Goal: Transaction & Acquisition: Purchase product/service

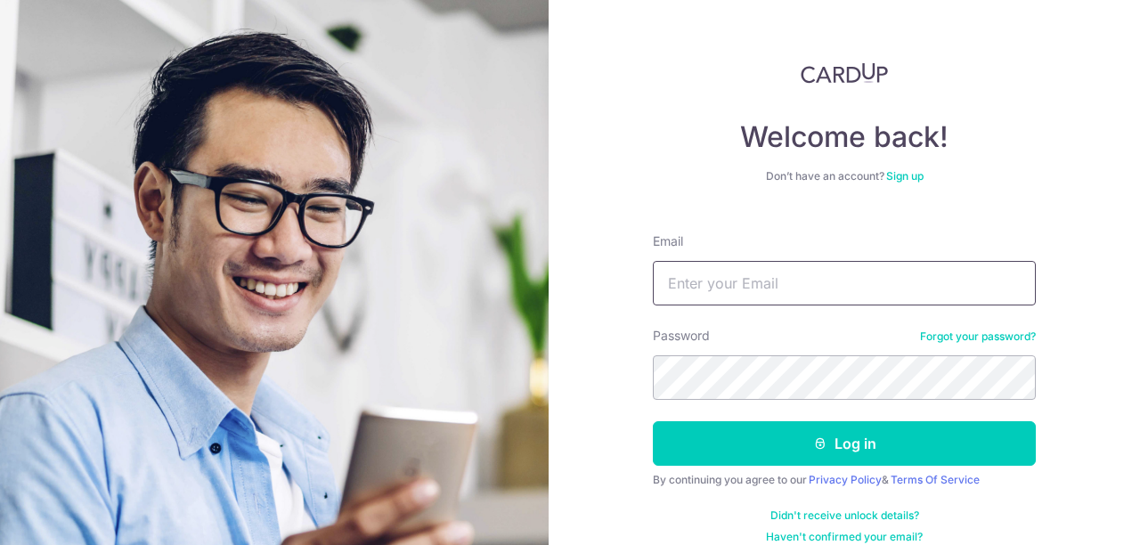
click at [749, 284] on input "Email" at bounding box center [844, 283] width 383 height 45
type input "[EMAIL_ADDRESS][DOMAIN_NAME]"
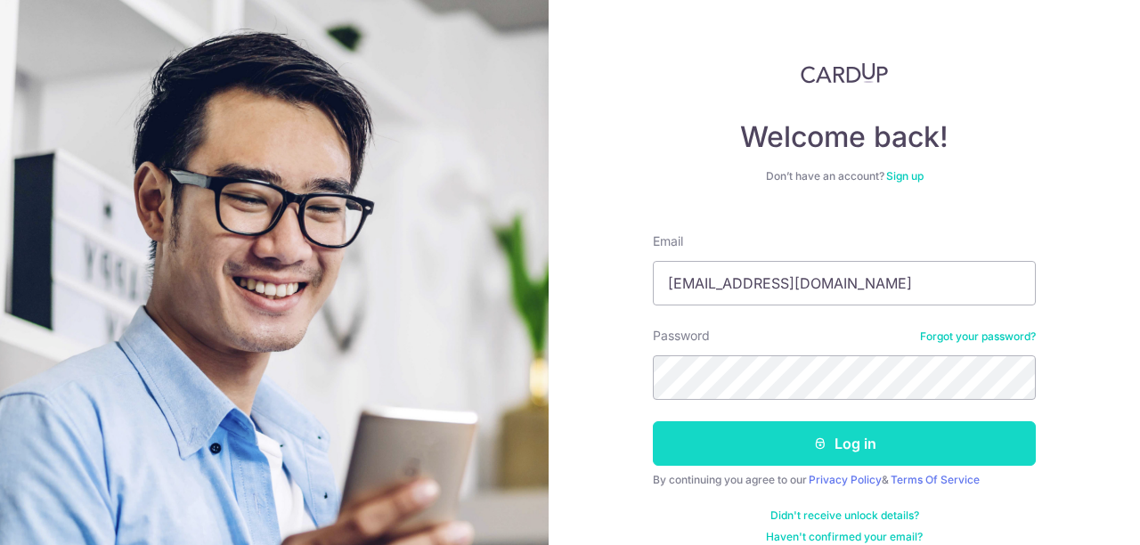
click at [817, 445] on icon "submit" at bounding box center [820, 443] width 14 height 14
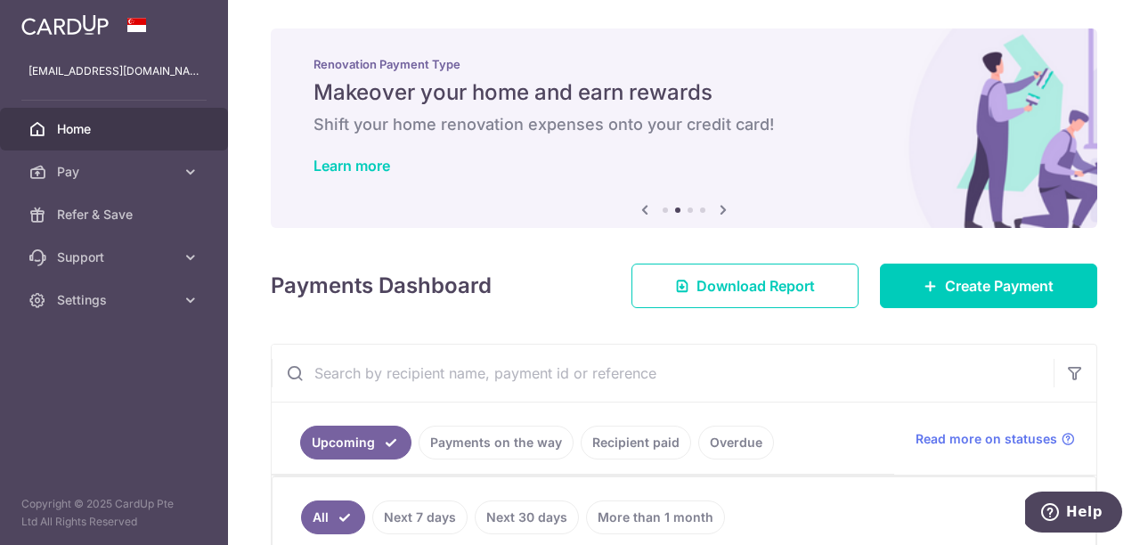
scroll to position [90, 0]
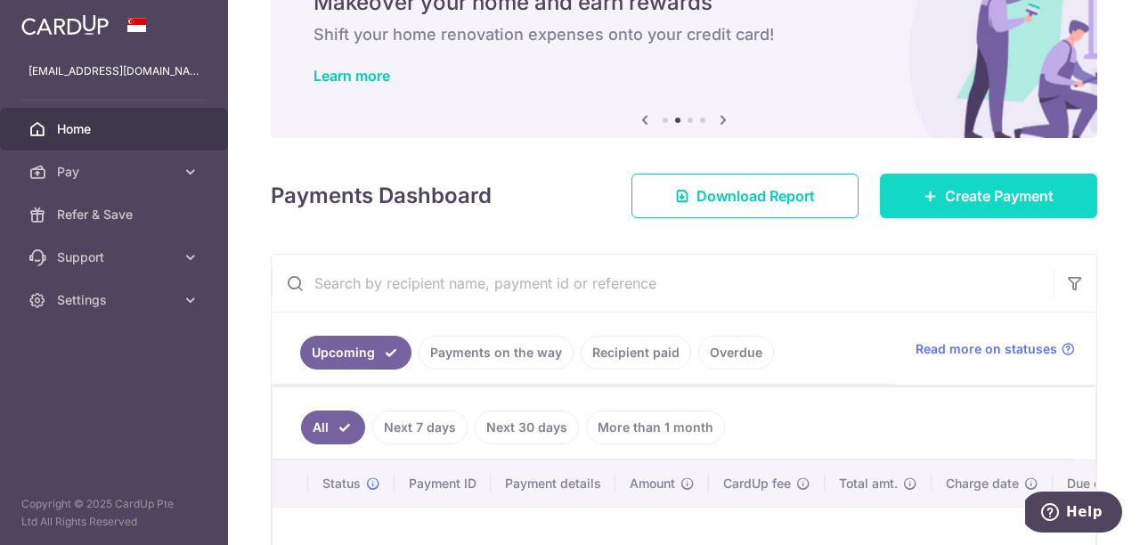
click at [920, 201] on link "Create Payment" at bounding box center [988, 196] width 217 height 45
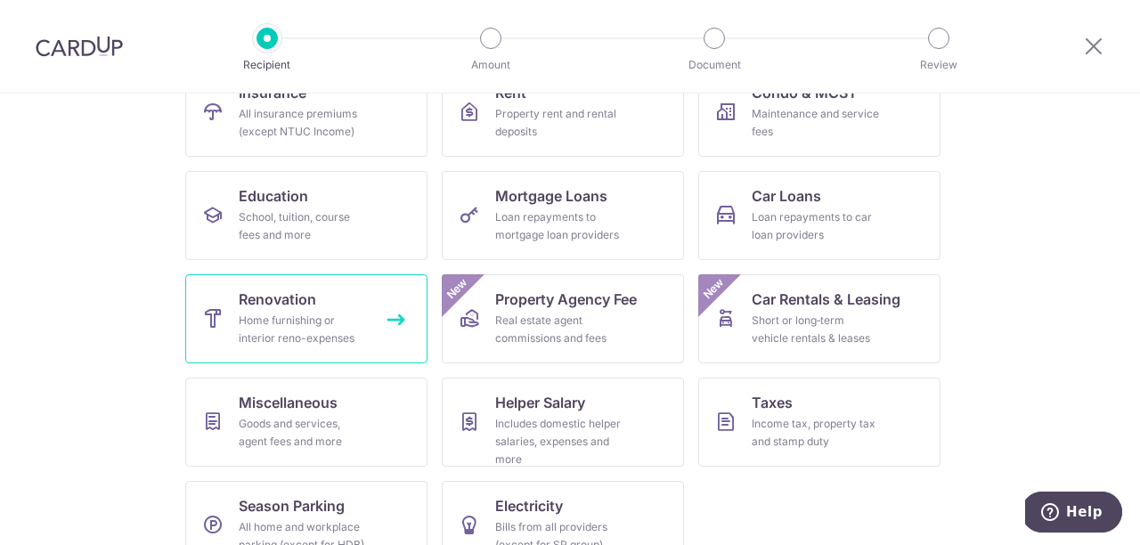
scroll to position [252, 0]
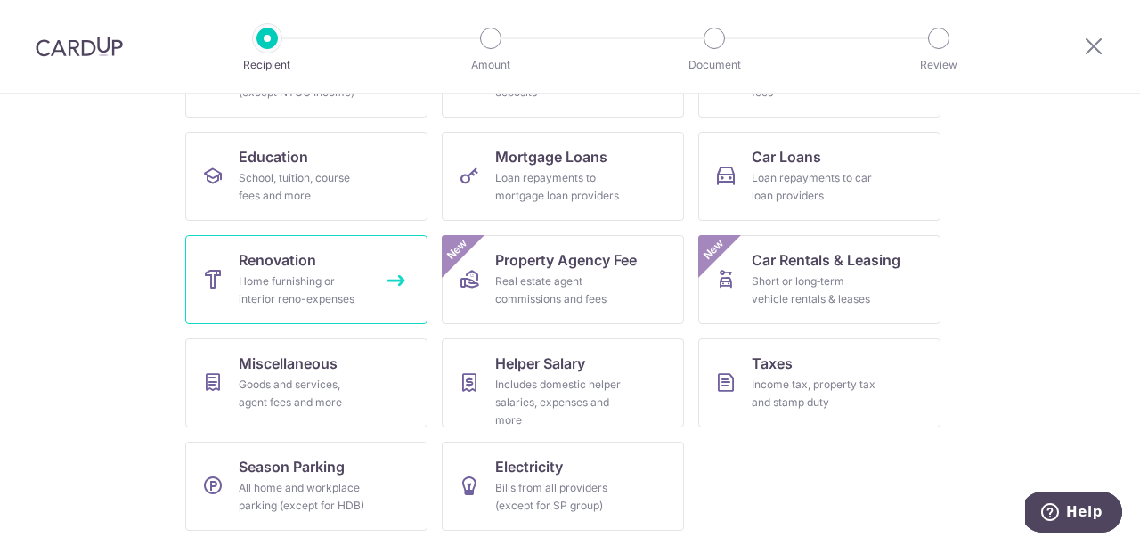
click at [362, 278] on div "Home furnishing or interior reno-expenses" at bounding box center [303, 290] width 128 height 36
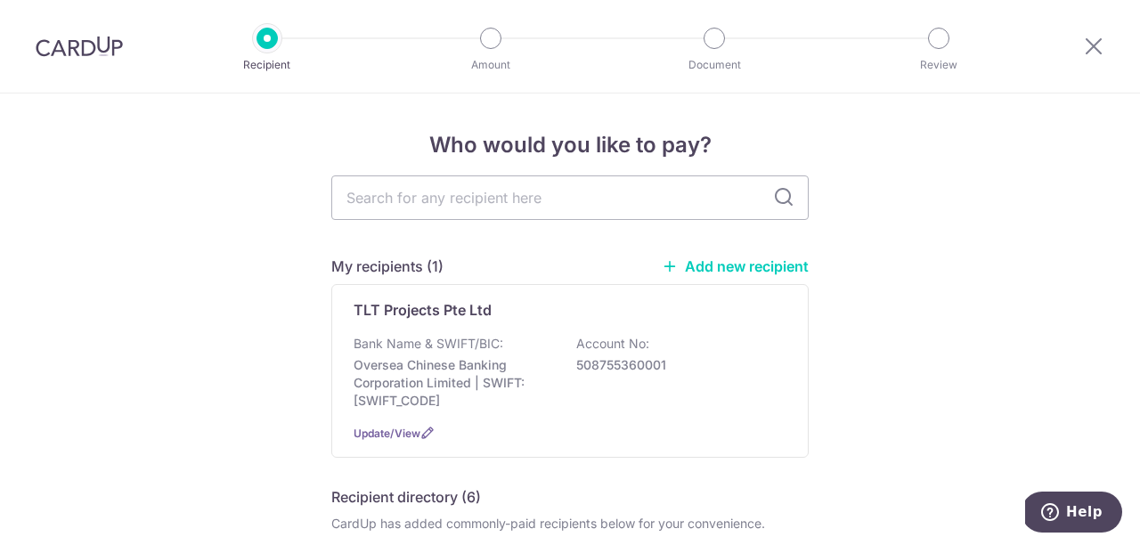
click at [483, 198] on input "text" at bounding box center [569, 197] width 477 height 45
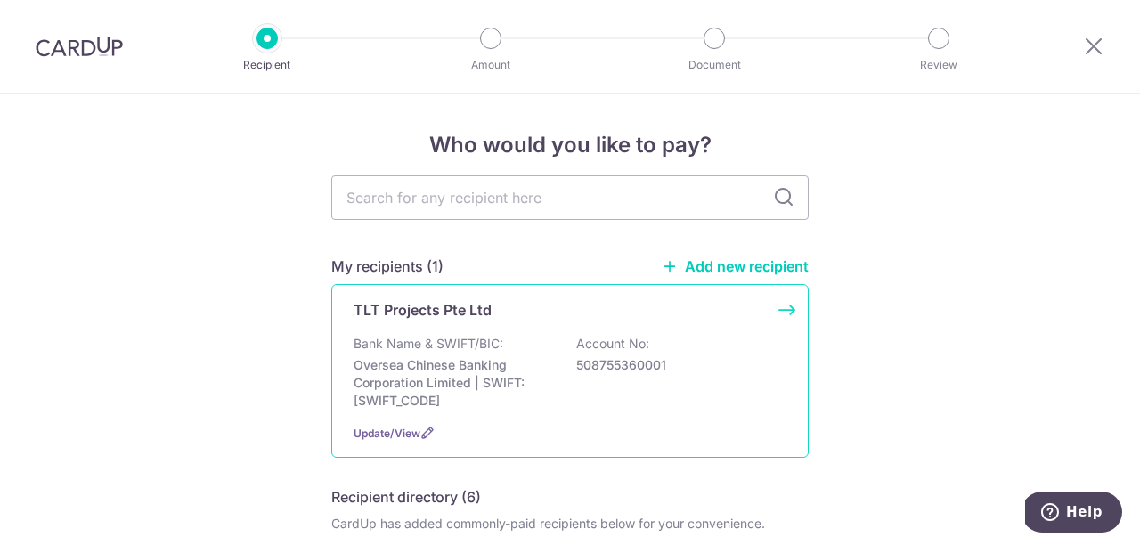
click at [417, 393] on p "Oversea Chinese Banking Corporation Limited | SWIFT: OCBCSGSGXXX" at bounding box center [453, 382] width 199 height 53
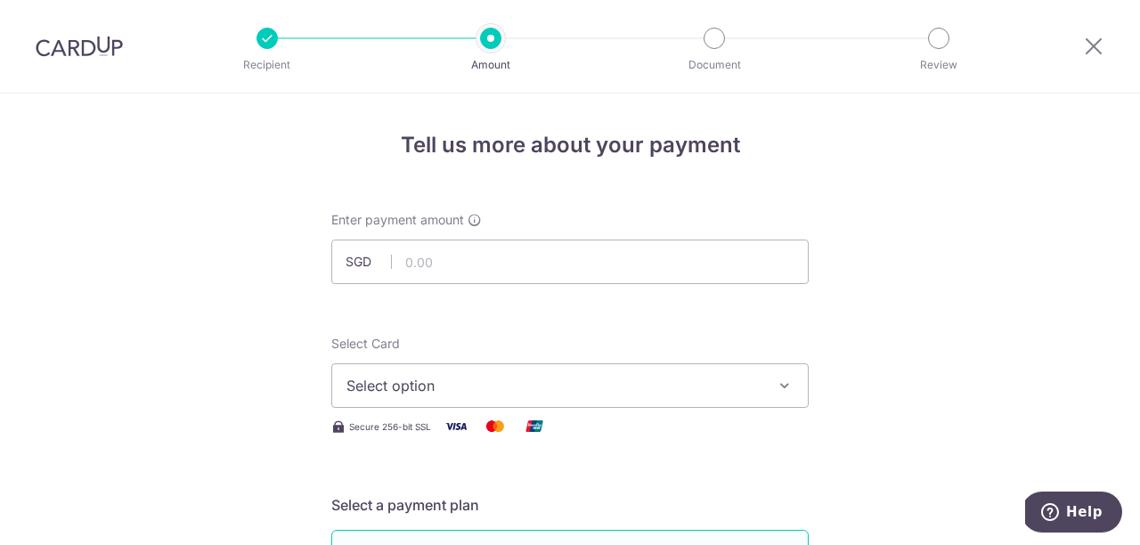
scroll to position [35, 0]
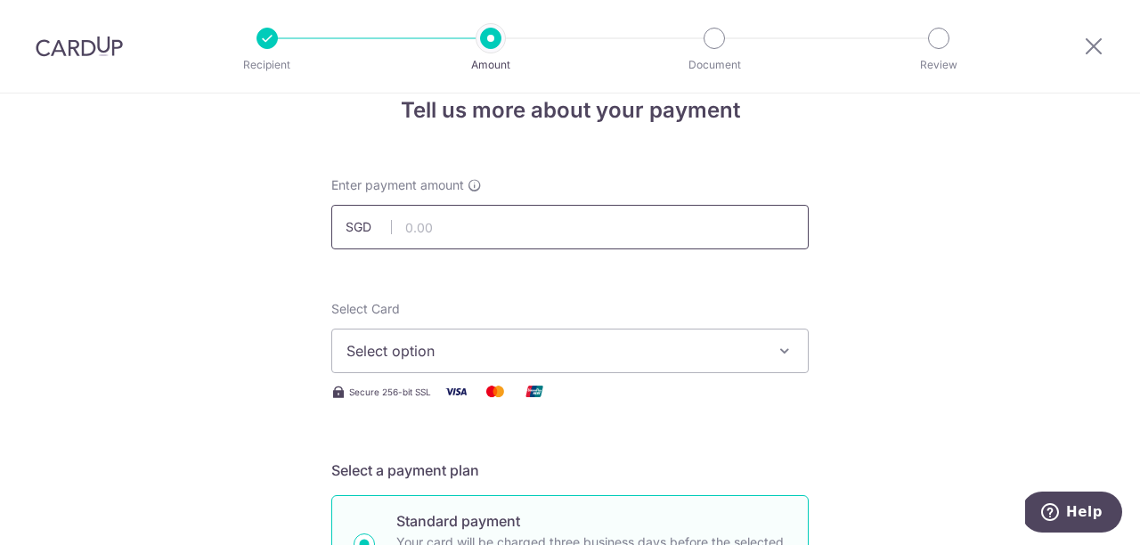
click at [620, 240] on input "text" at bounding box center [569, 227] width 477 height 45
type input "68,452.00"
click at [560, 348] on span "Select option" at bounding box center [553, 350] width 415 height 21
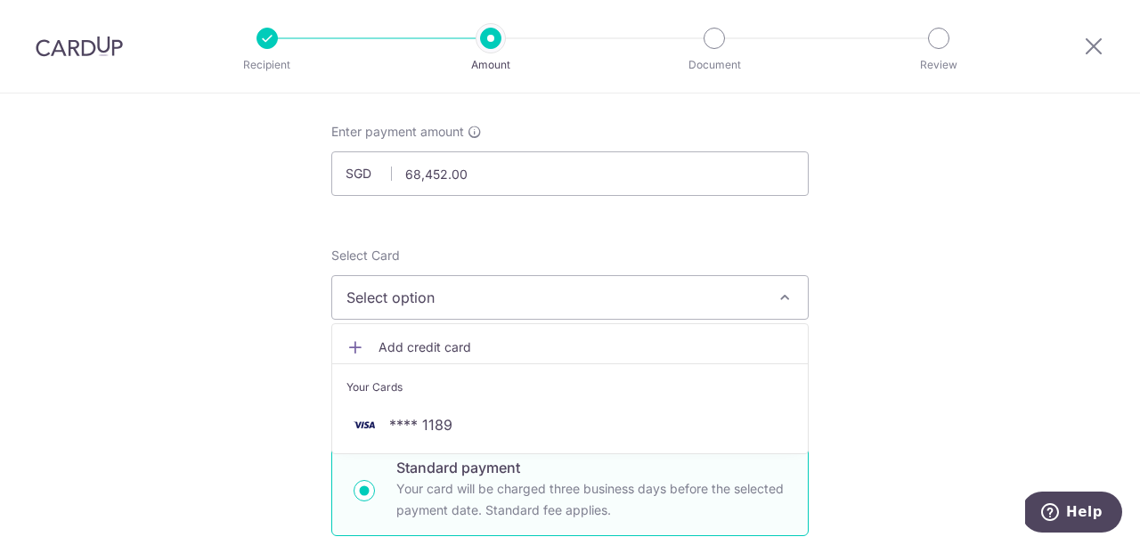
scroll to position [102, 0]
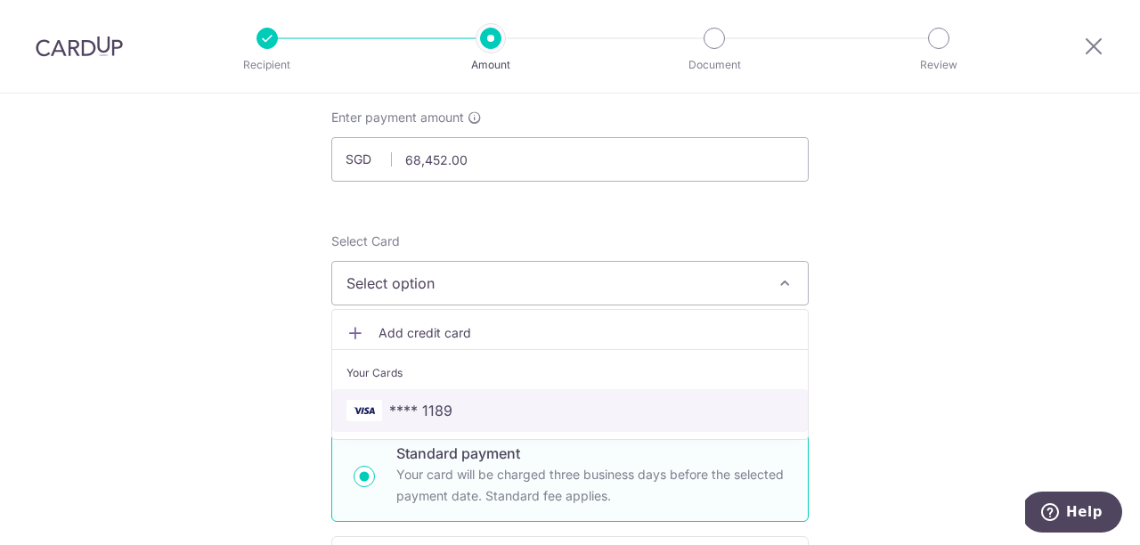
click at [525, 400] on span "**** 1189" at bounding box center [569, 410] width 447 height 21
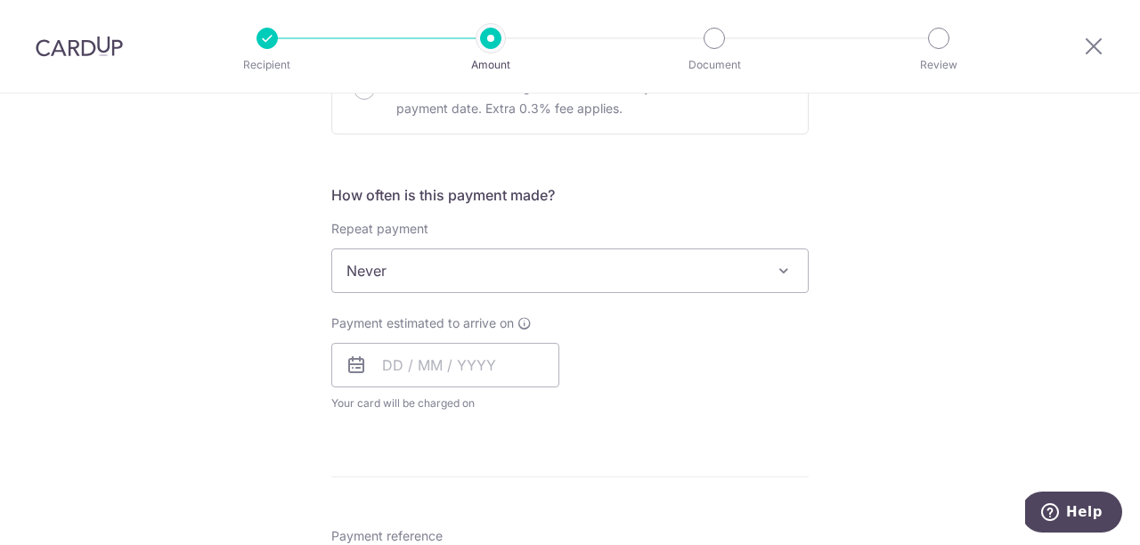
scroll to position [668, 0]
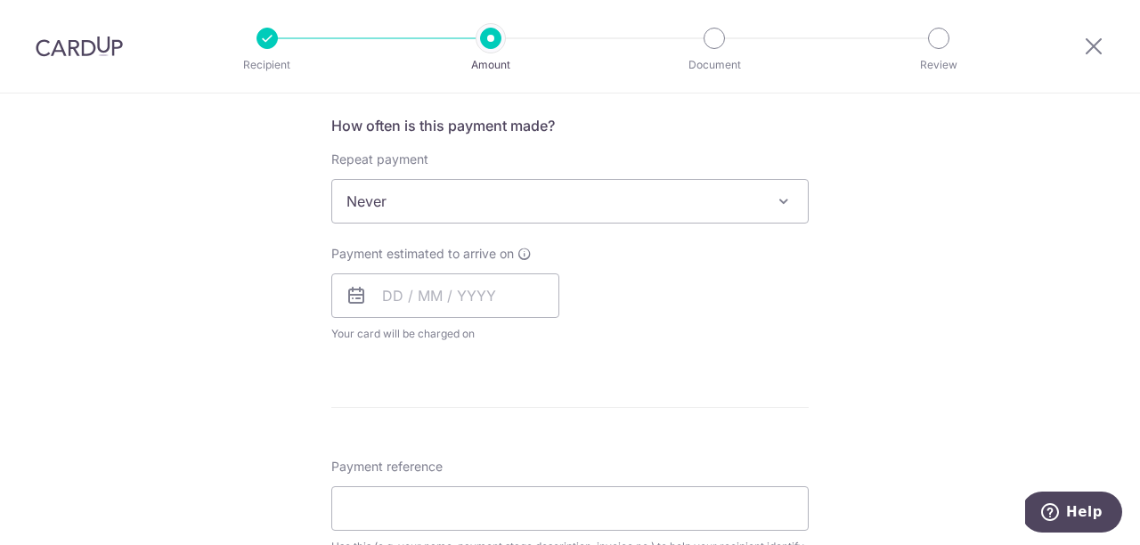
click at [374, 208] on span "Never" at bounding box center [570, 201] width 476 height 43
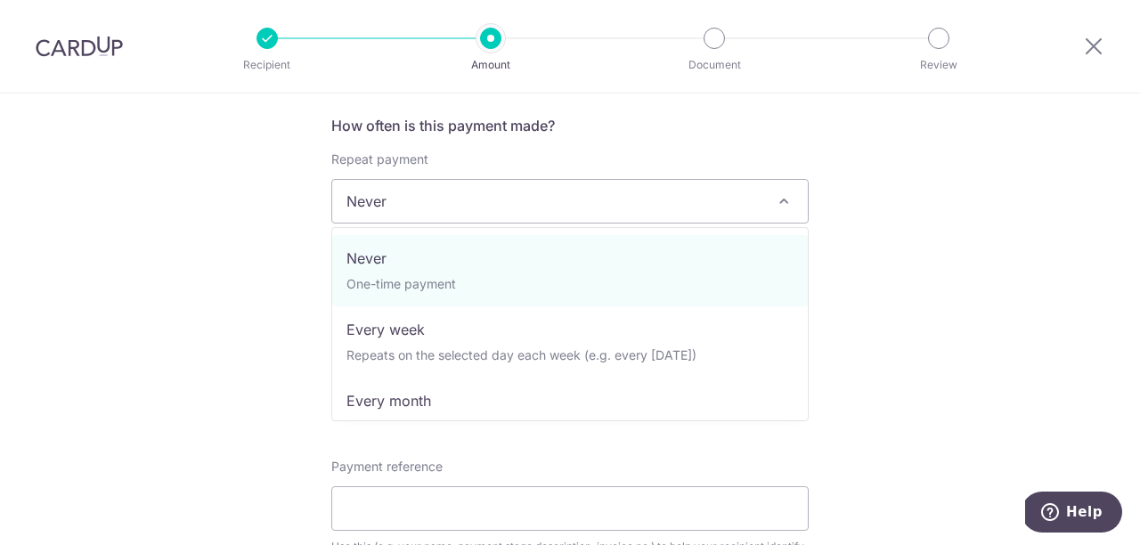
click at [250, 216] on div "Tell us more about your payment Enter payment amount SGD 68,452.00 68452.00 Sel…" at bounding box center [570, 291] width 1140 height 1730
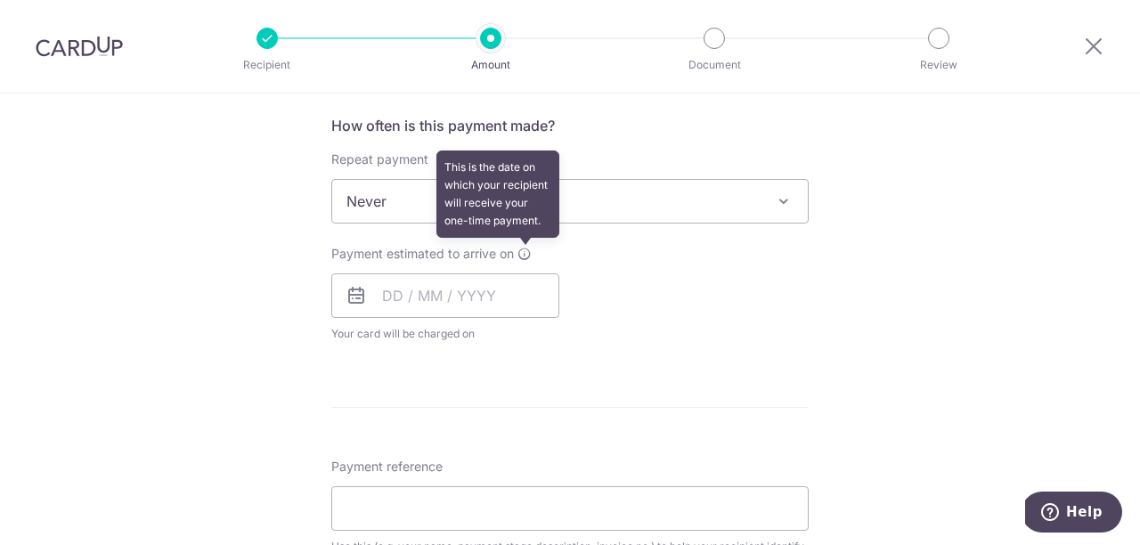
click at [524, 253] on icon at bounding box center [524, 254] width 14 height 14
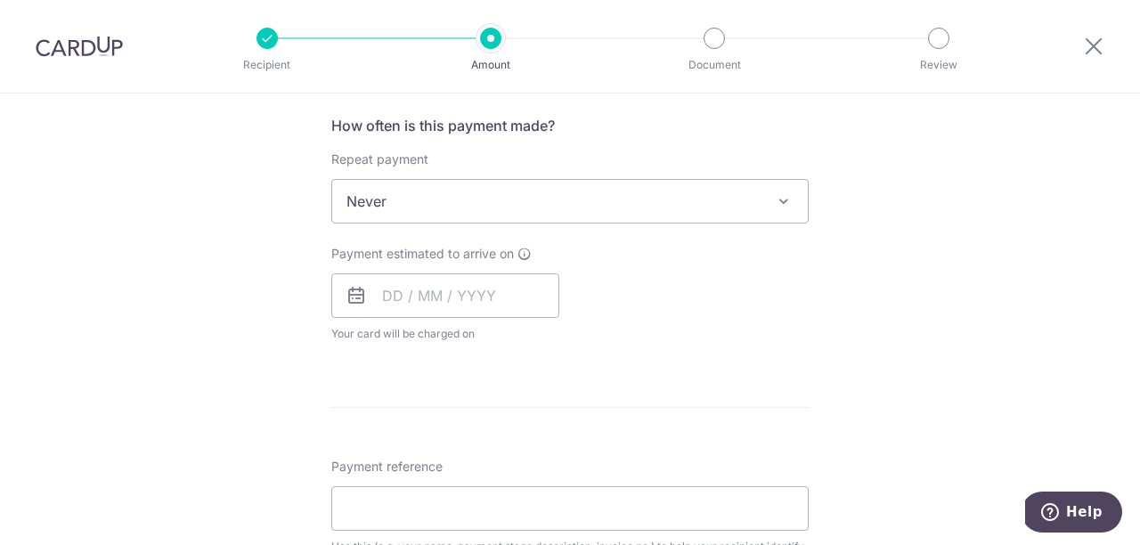
click at [699, 302] on div "Payment estimated to arrive on Your card will be charged on for the first payme…" at bounding box center [570, 294] width 499 height 98
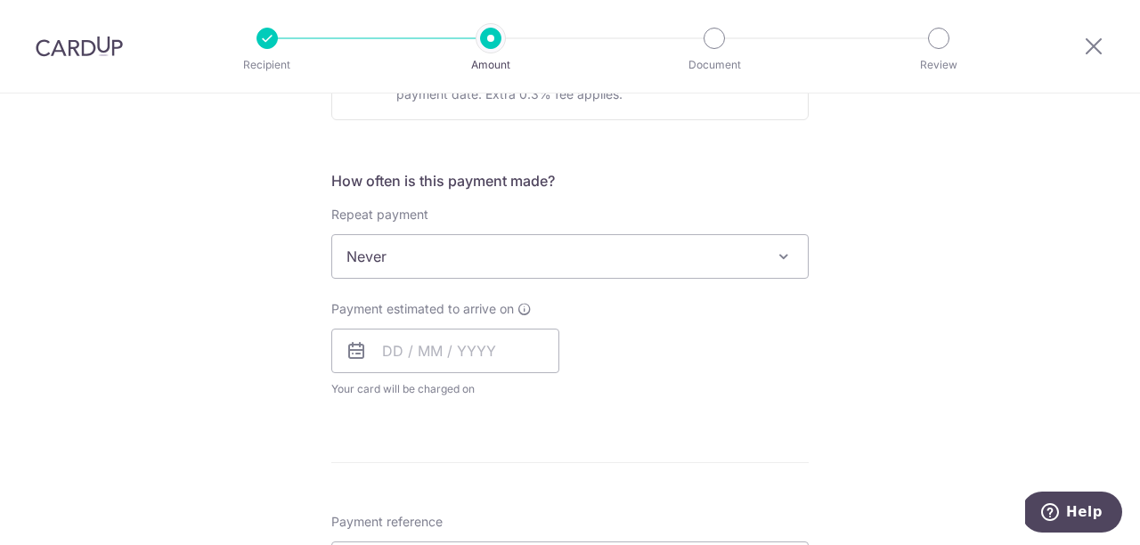
scroll to position [592, 0]
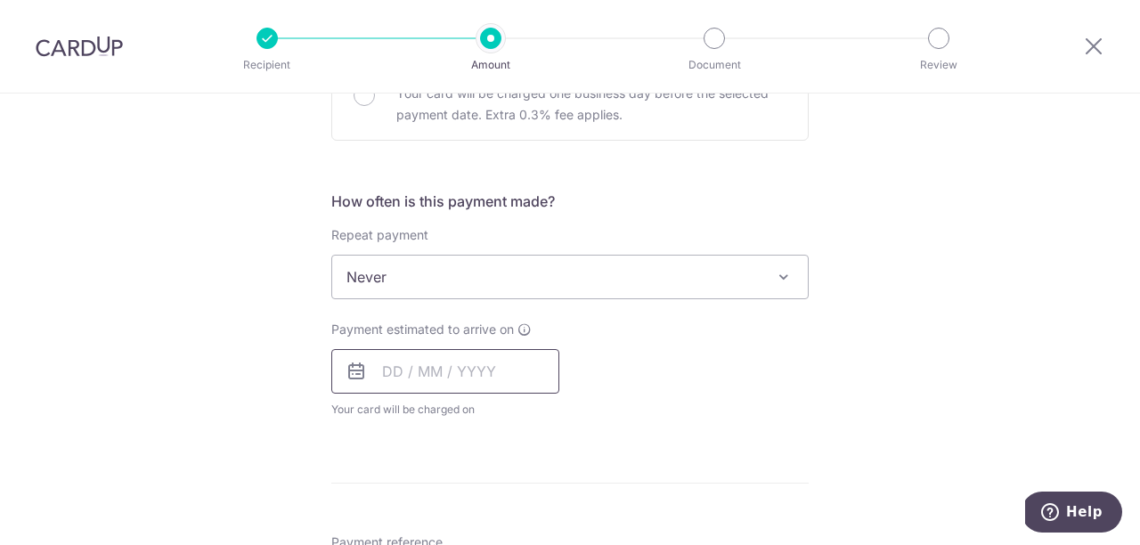
click at [395, 372] on input "text" at bounding box center [445, 371] width 228 height 45
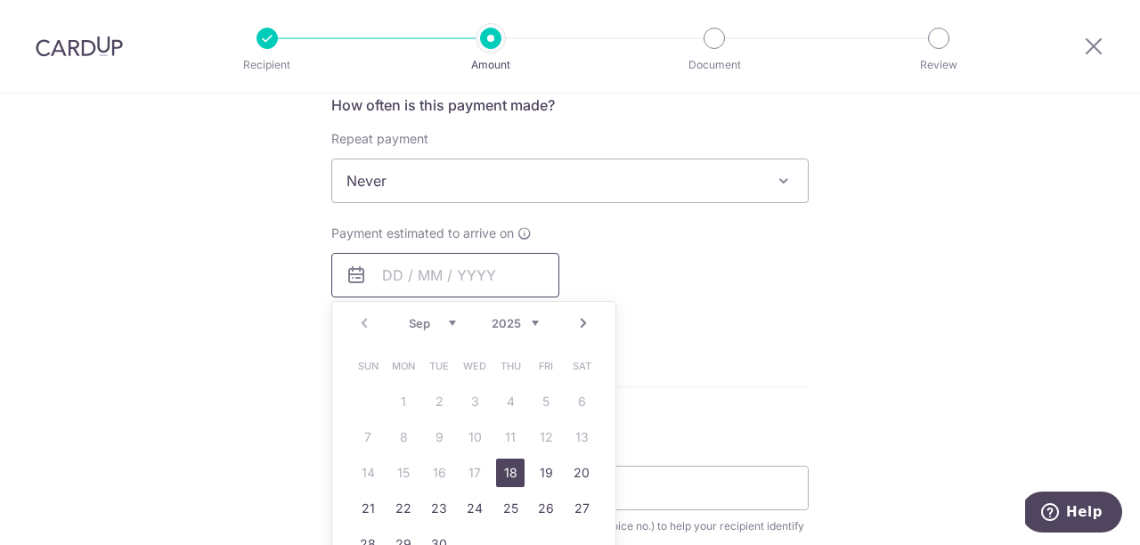
scroll to position [689, 0]
click at [512, 477] on link "18" at bounding box center [510, 472] width 28 height 28
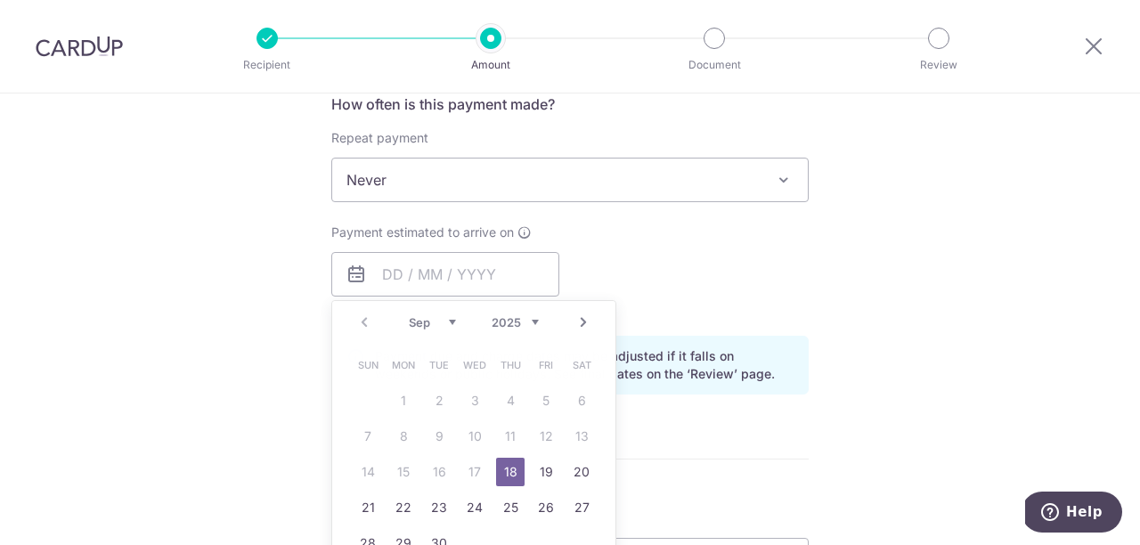
type input "18/09/2025"
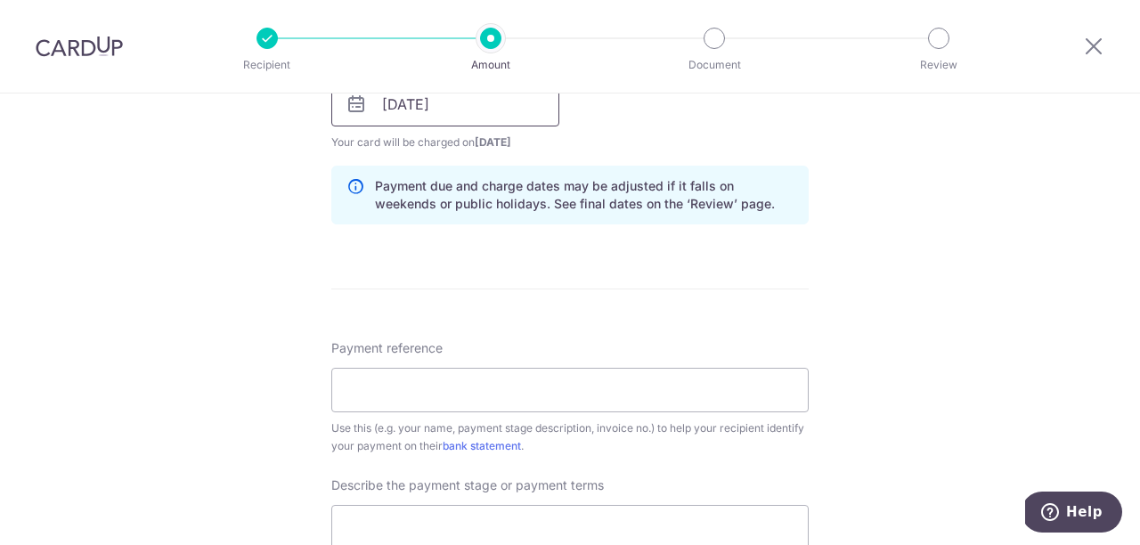
scroll to position [954, 0]
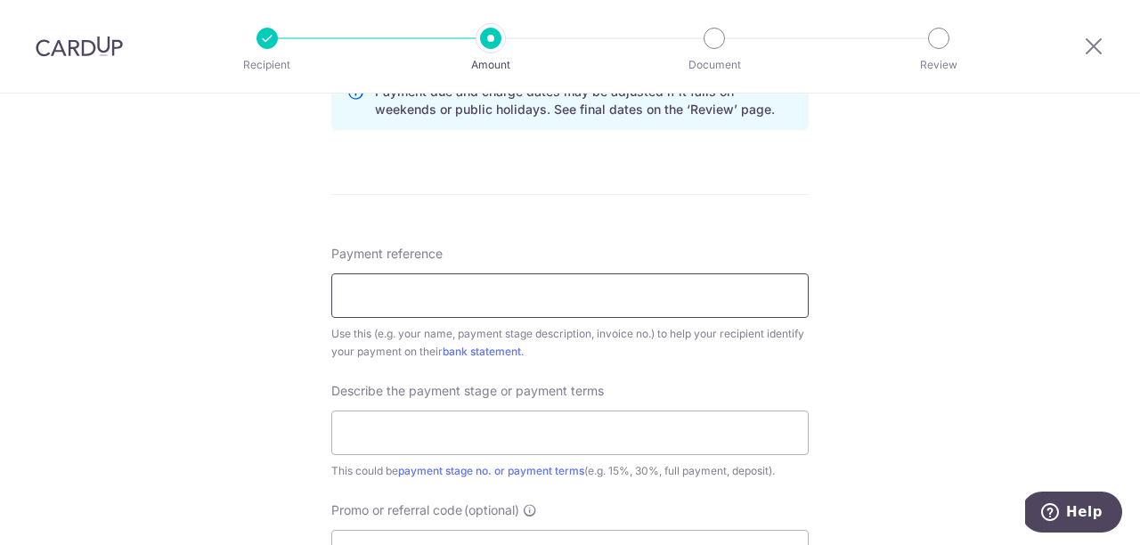
click at [509, 294] on input "Payment reference" at bounding box center [569, 295] width 477 height 45
click at [913, 349] on div "Tell us more about your payment Enter payment amount SGD 68,452.00 68452.00 Sel…" at bounding box center [570, 41] width 1140 height 1803
click at [555, 297] on input "Payment reference" at bounding box center [569, 295] width 477 height 45
type input "1JB/15/24"
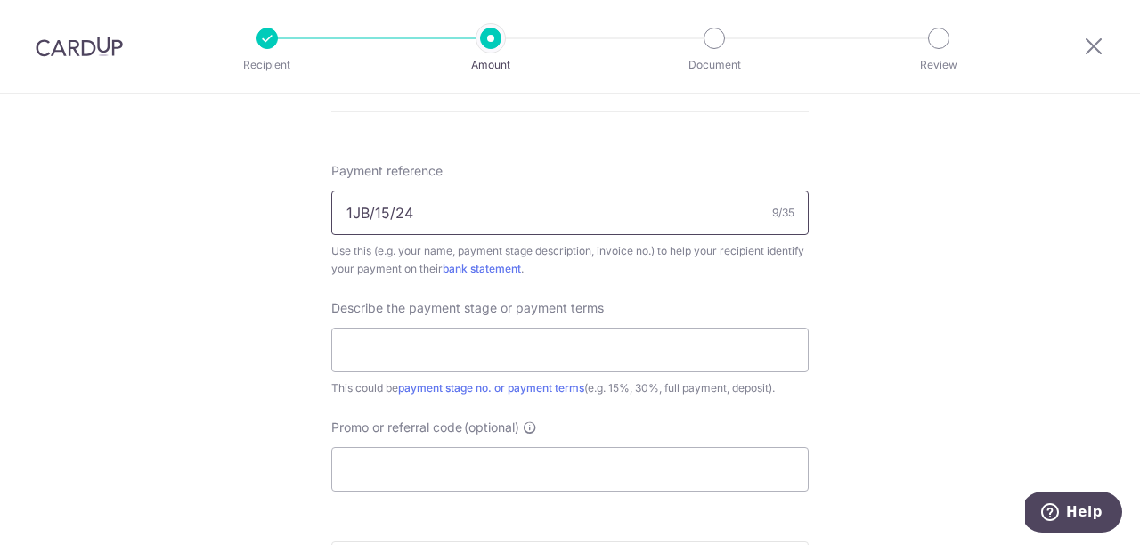
scroll to position [1045, 0]
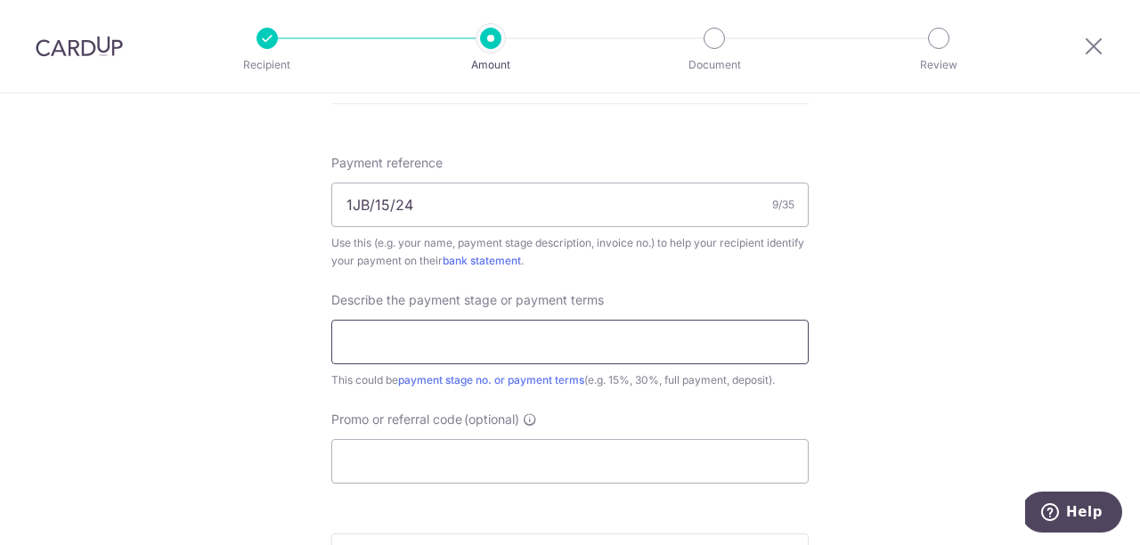
click at [597, 341] on input "text" at bounding box center [569, 342] width 477 height 45
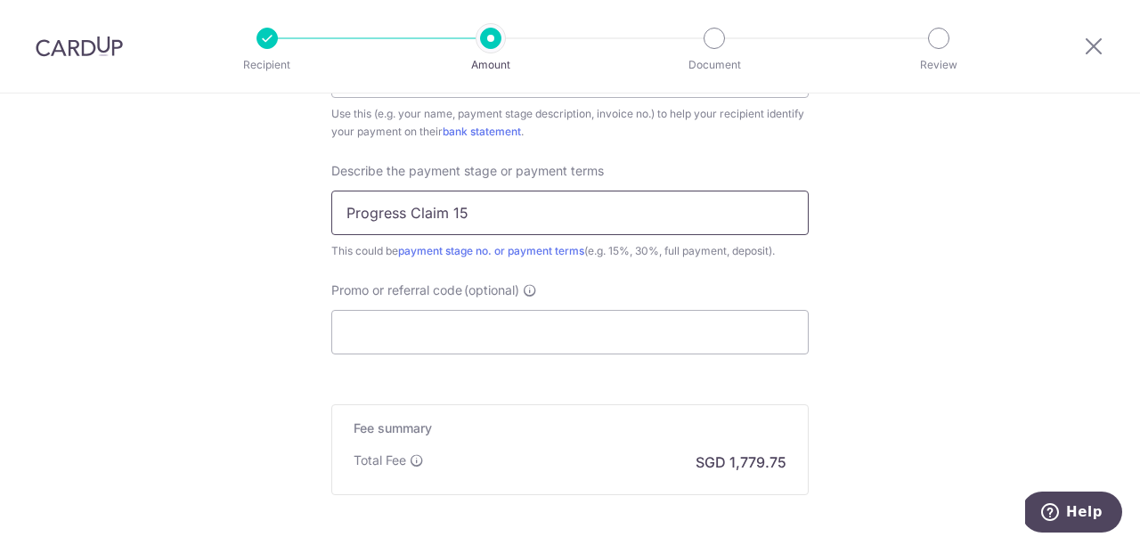
scroll to position [1206, 0]
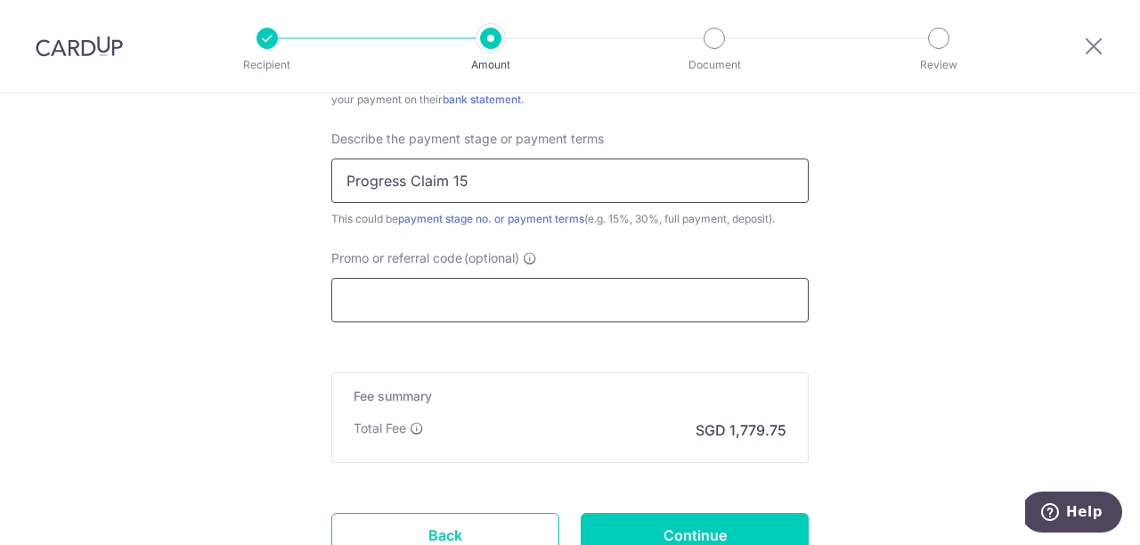
type input "Progress Claim 15"
click at [715, 321] on input "Promo or referral code (optional)" at bounding box center [569, 300] width 477 height 45
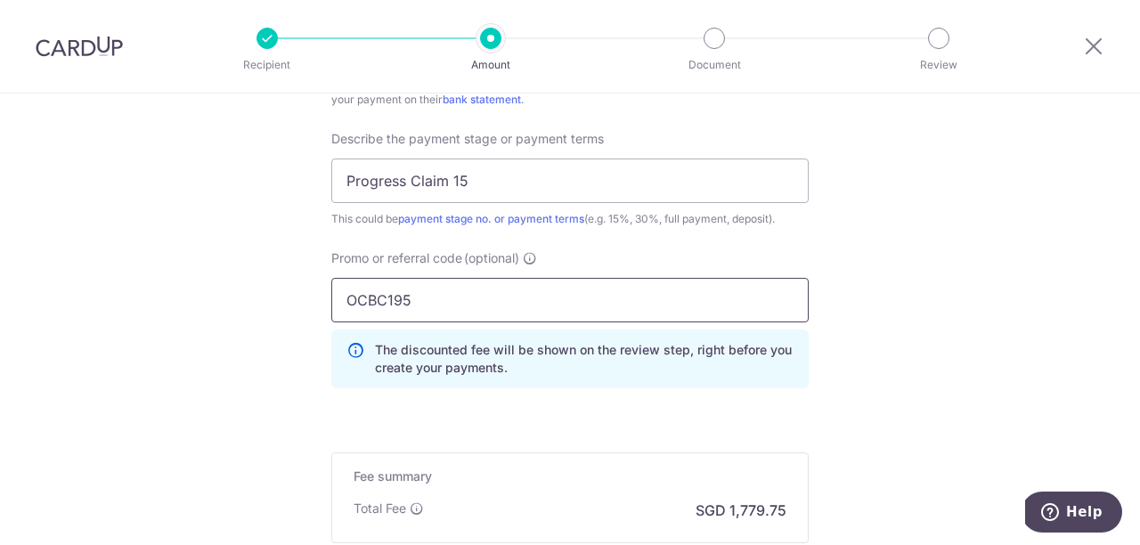
type input "OCBC195"
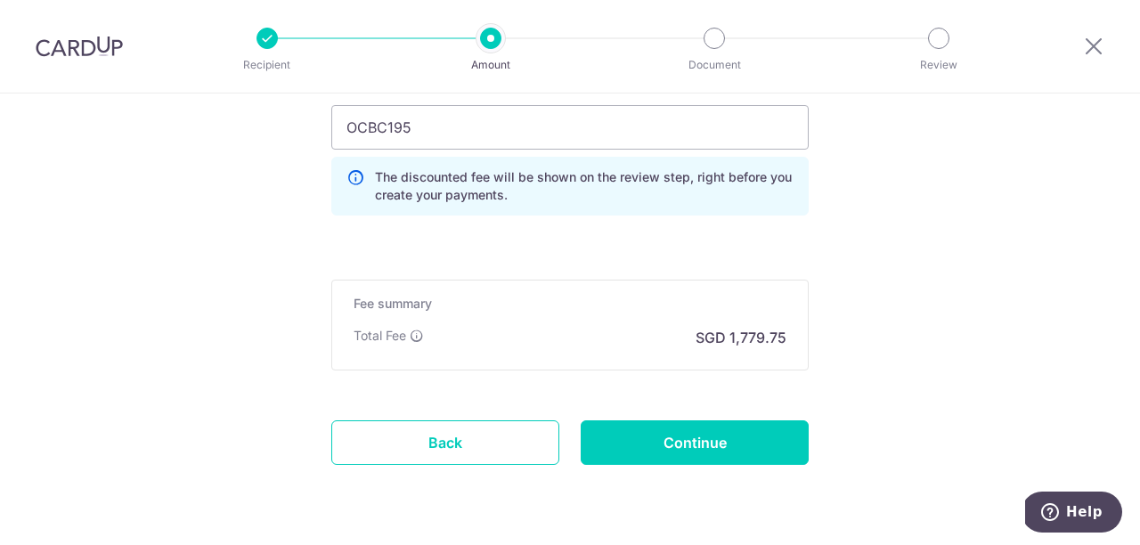
scroll to position [1392, 0]
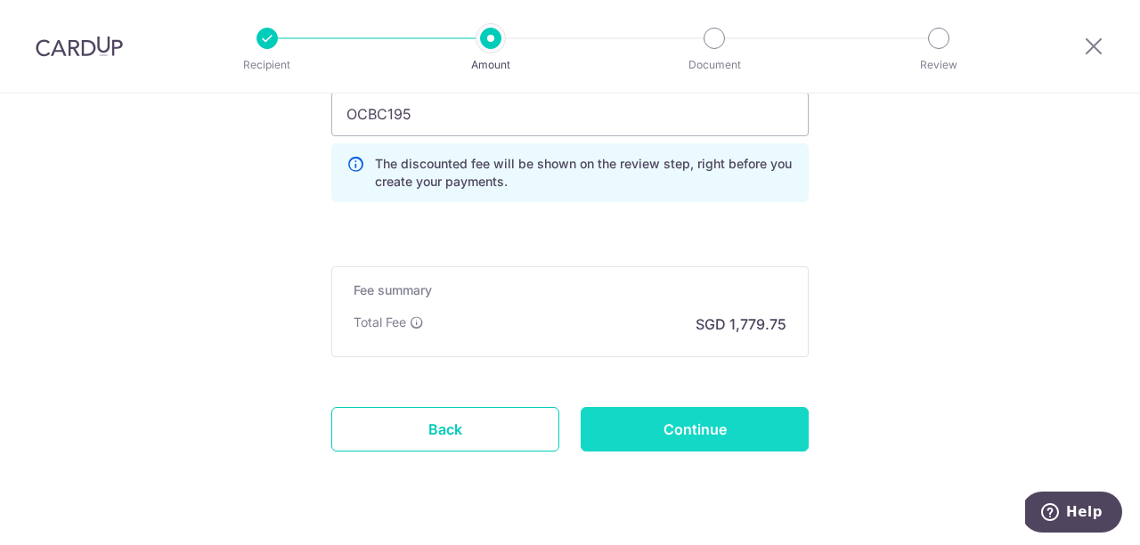
click at [727, 423] on input "Continue" at bounding box center [695, 429] width 228 height 45
type input "Create Schedule"
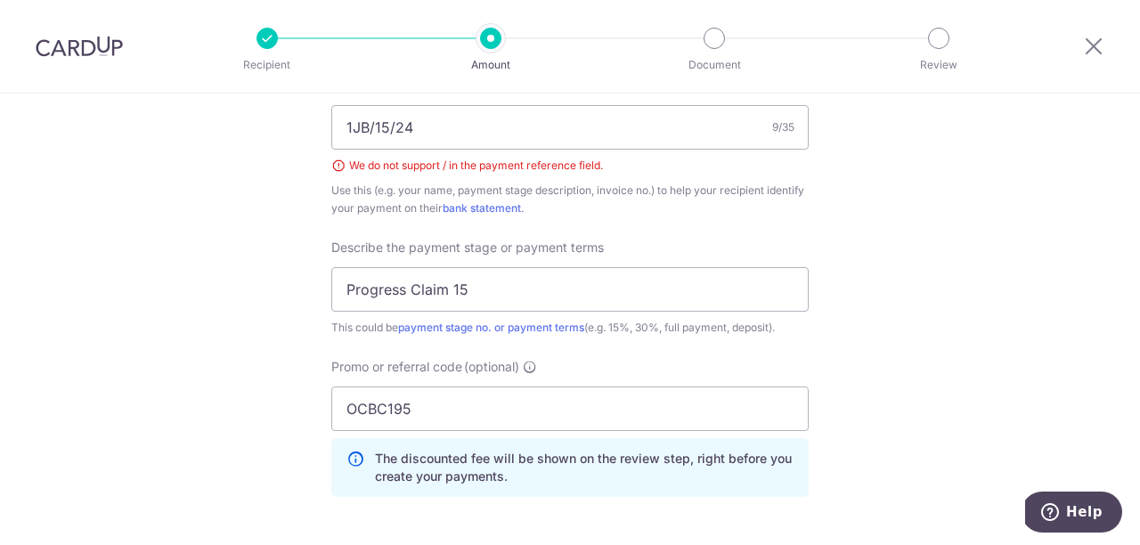
scroll to position [1121, 0]
click at [424, 134] on input "1JB/15/24" at bounding box center [569, 128] width 477 height 45
click at [400, 134] on input "1JB/15/24" at bounding box center [569, 128] width 477 height 45
click at [394, 134] on input "1JB/15/24" at bounding box center [569, 128] width 477 height 45
click at [504, 130] on input "1JB1524" at bounding box center [569, 128] width 477 height 45
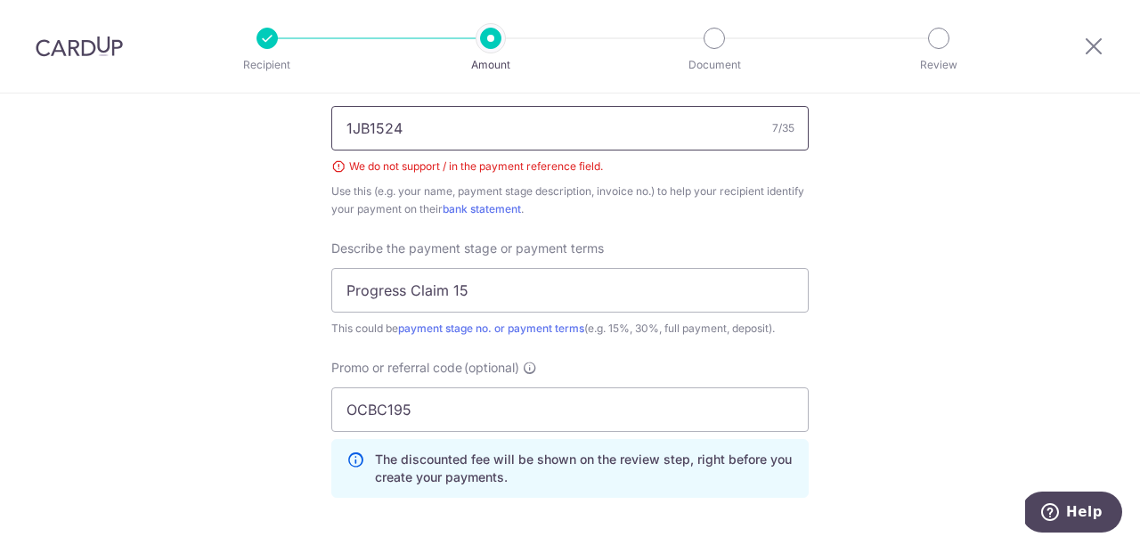
type input "1JB1524"
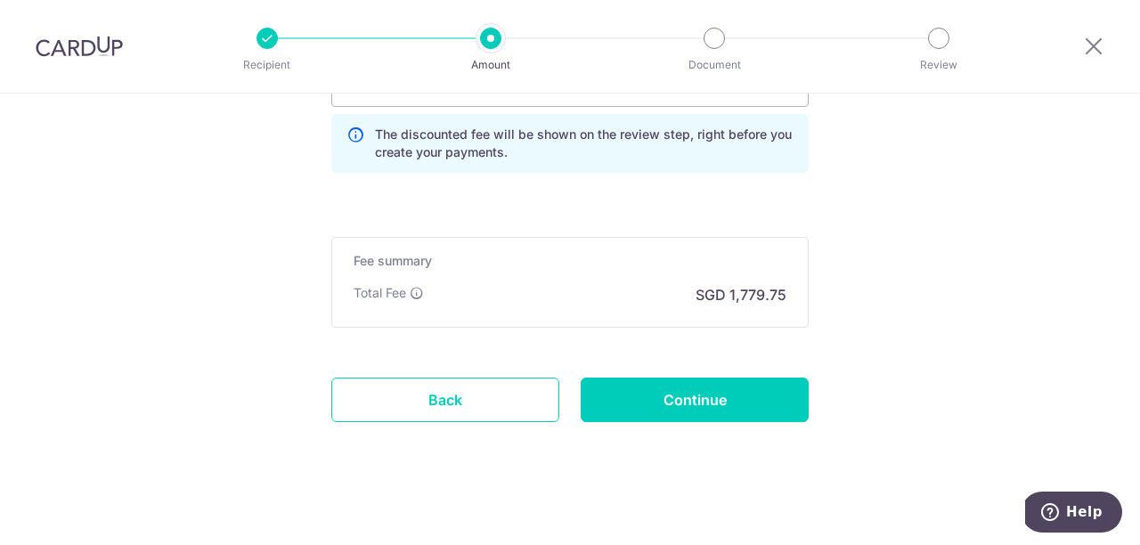
scroll to position [1457, 0]
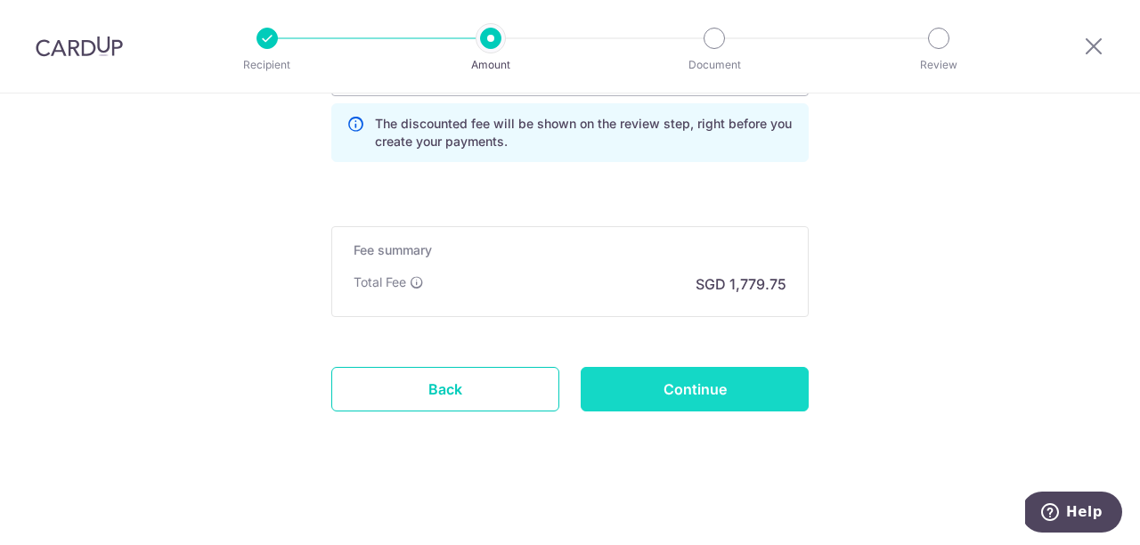
click at [676, 383] on input "Continue" at bounding box center [695, 389] width 228 height 45
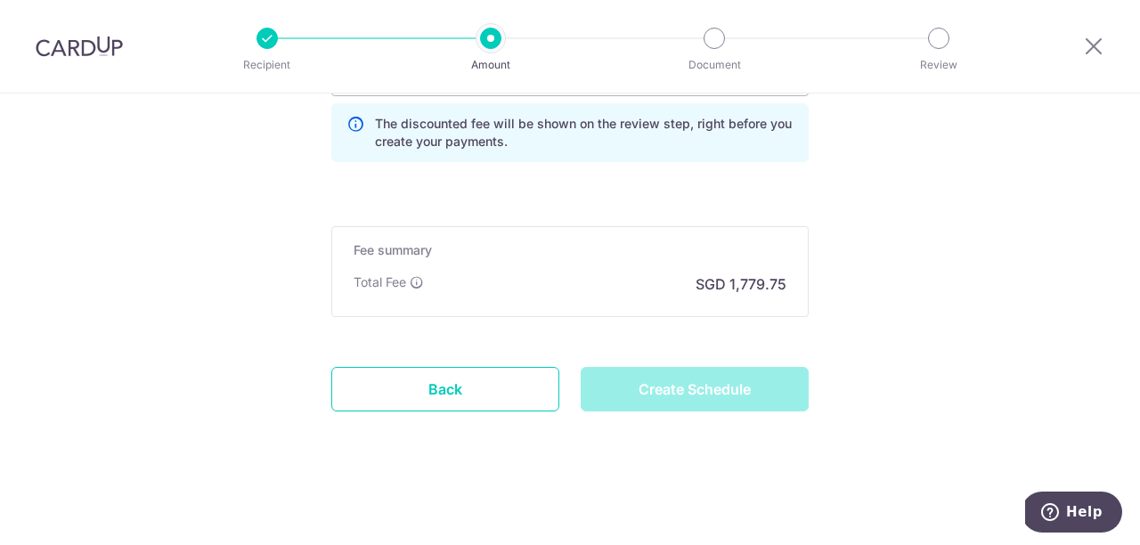
type input "Create Schedule"
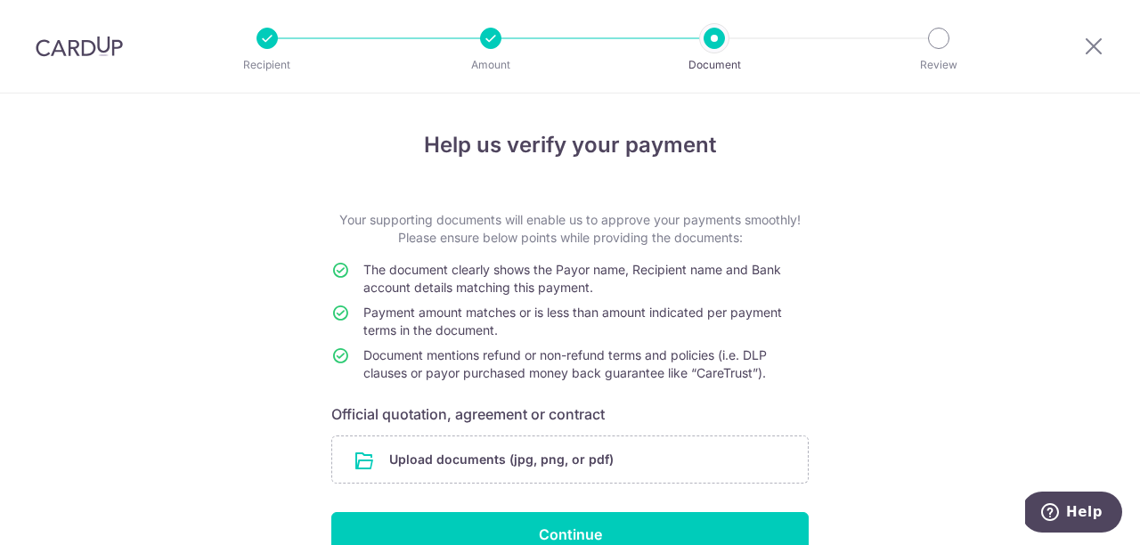
scroll to position [95, 0]
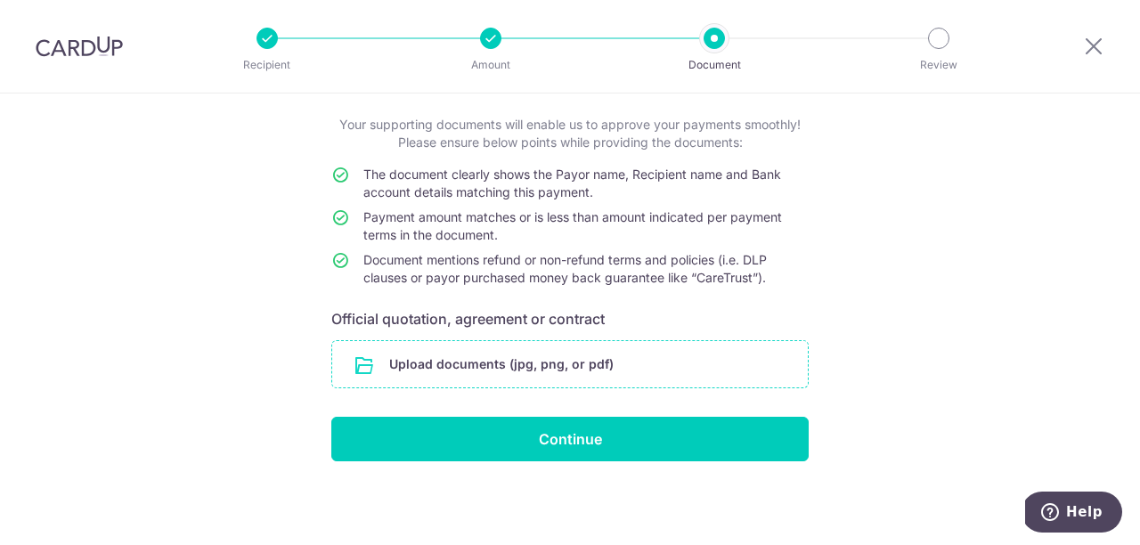
click at [716, 370] on input "file" at bounding box center [570, 364] width 476 height 46
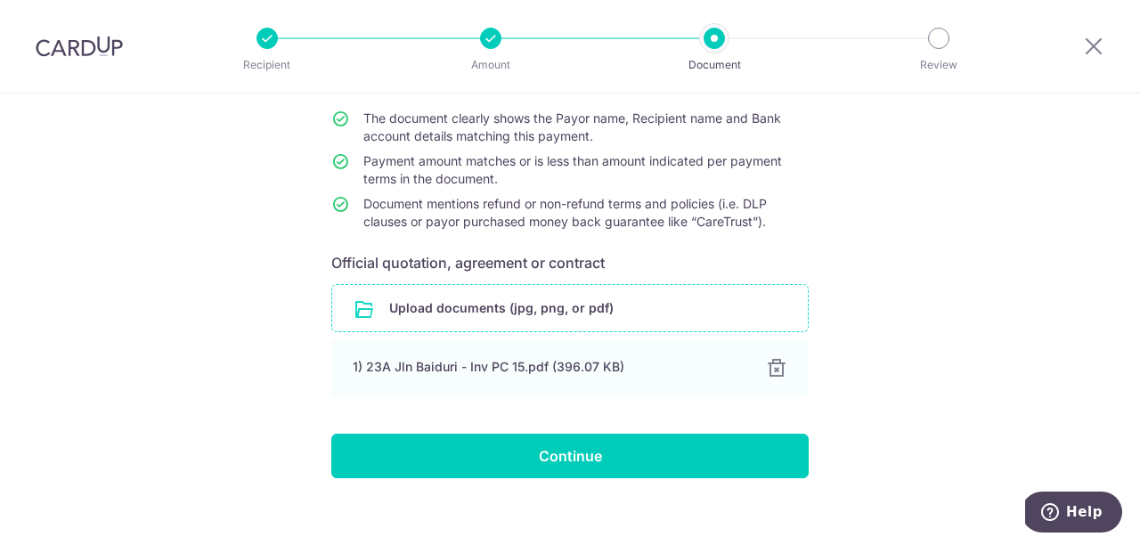
scroll to position [167, 0]
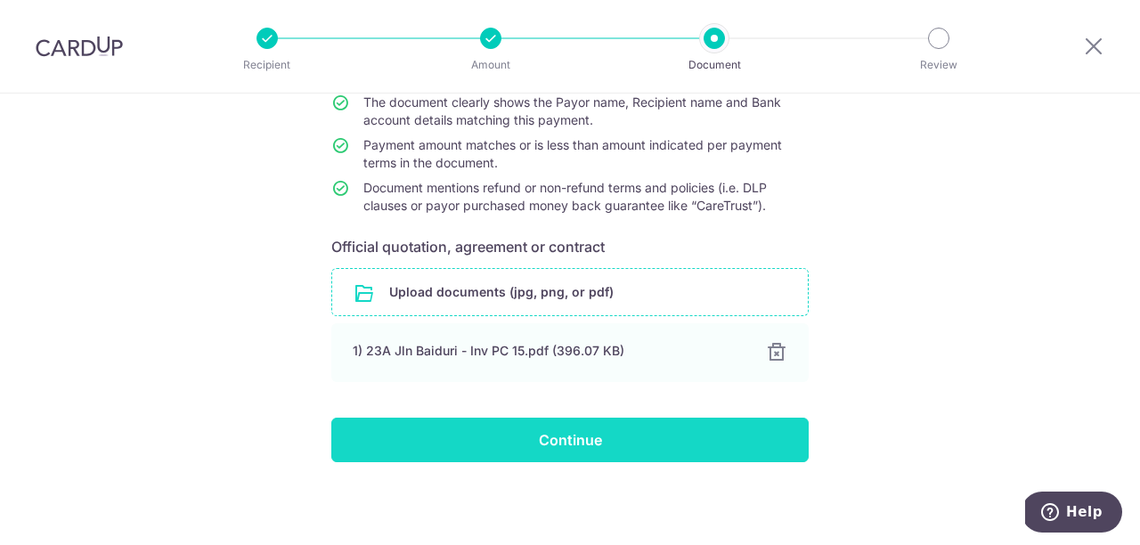
click at [529, 461] on input "Continue" at bounding box center [569, 440] width 477 height 45
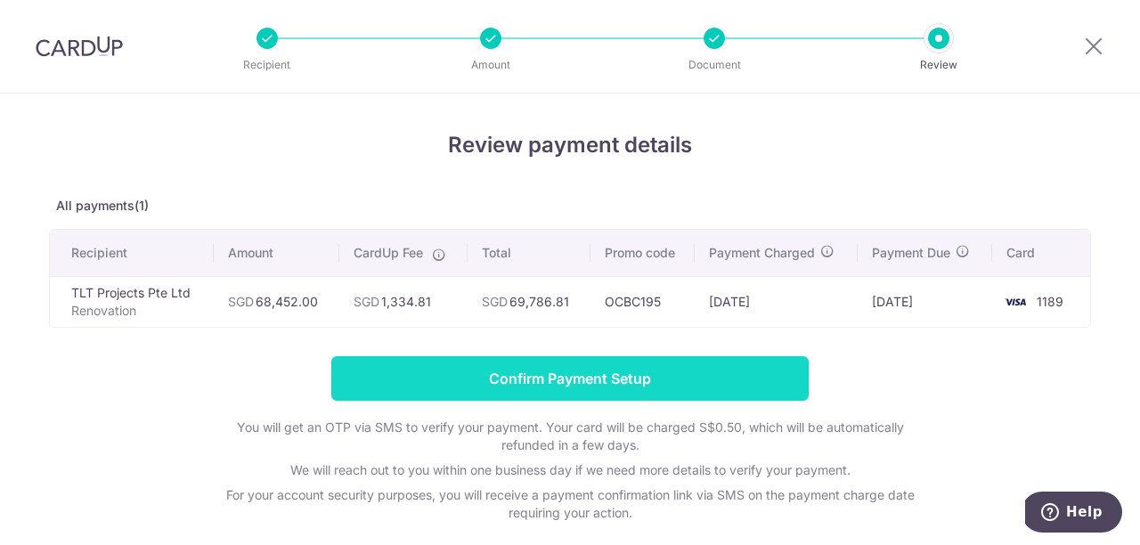
click at [606, 370] on input "Confirm Payment Setup" at bounding box center [569, 378] width 477 height 45
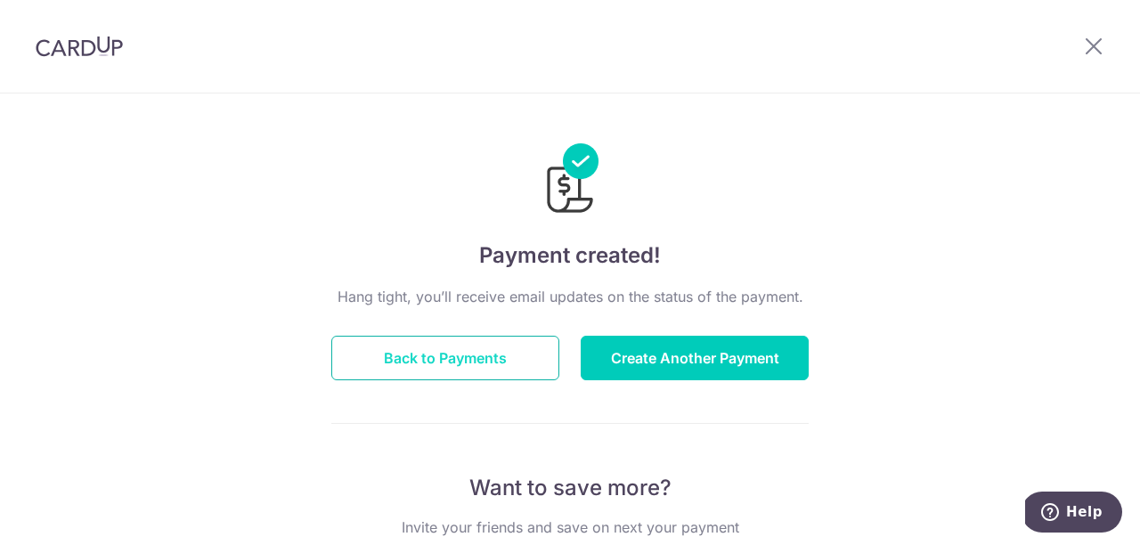
click at [540, 357] on button "Back to Payments" at bounding box center [445, 358] width 228 height 45
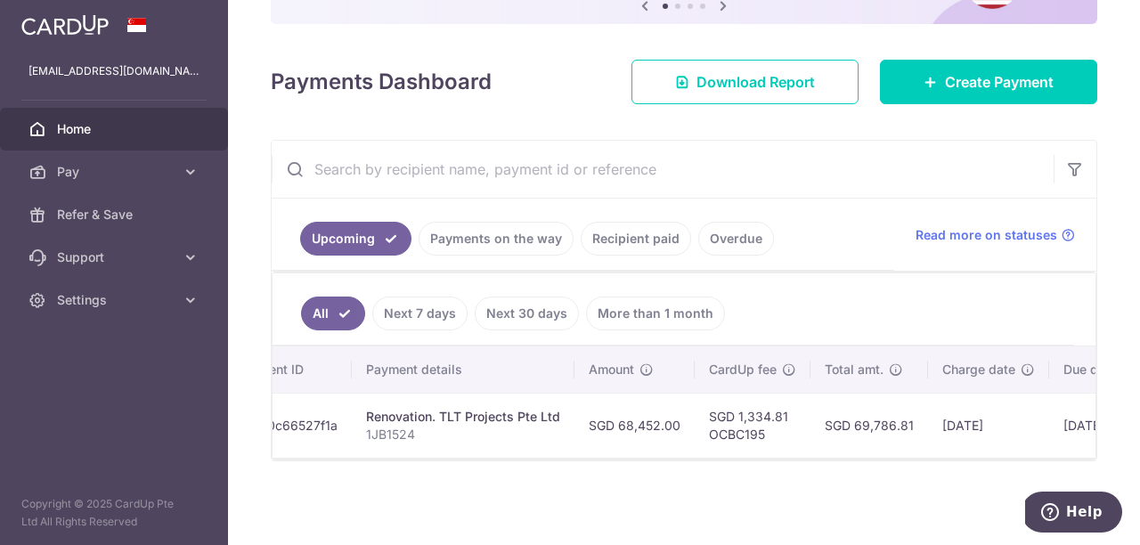
scroll to position [0, 377]
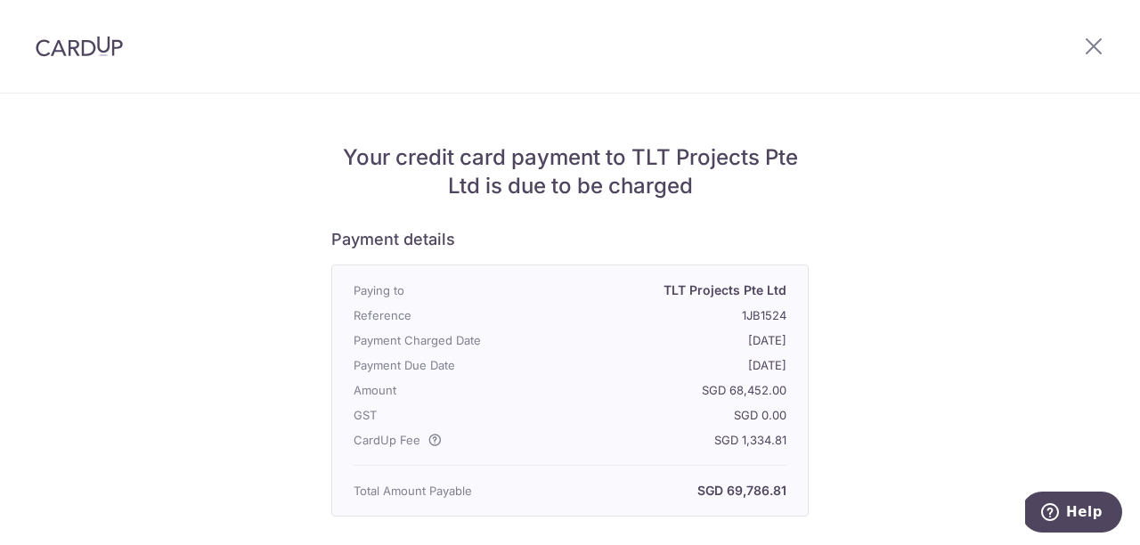
scroll to position [467, 0]
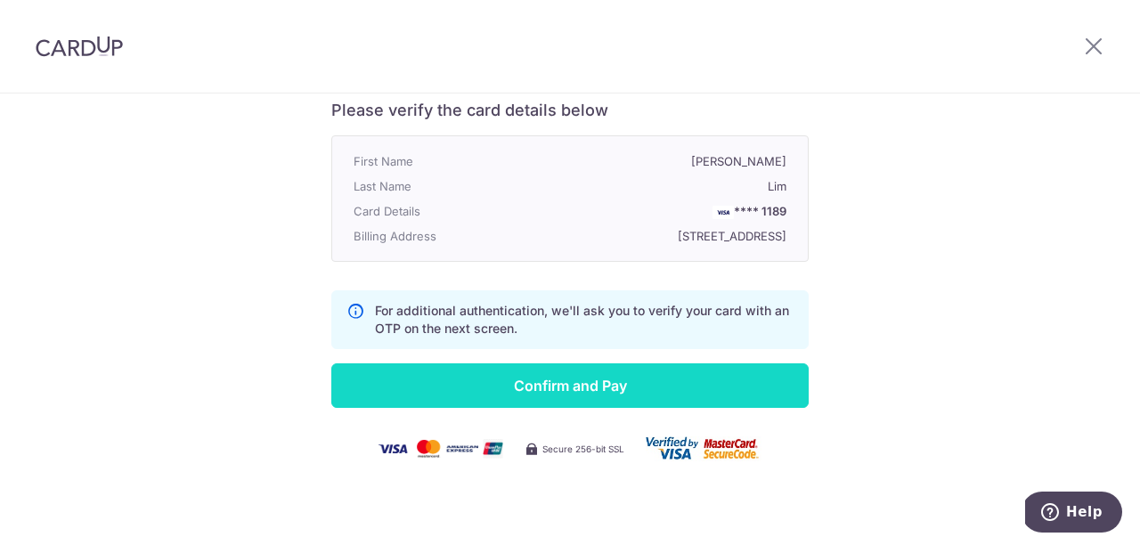
click at [561, 387] on input "Confirm and Pay" at bounding box center [569, 385] width 477 height 45
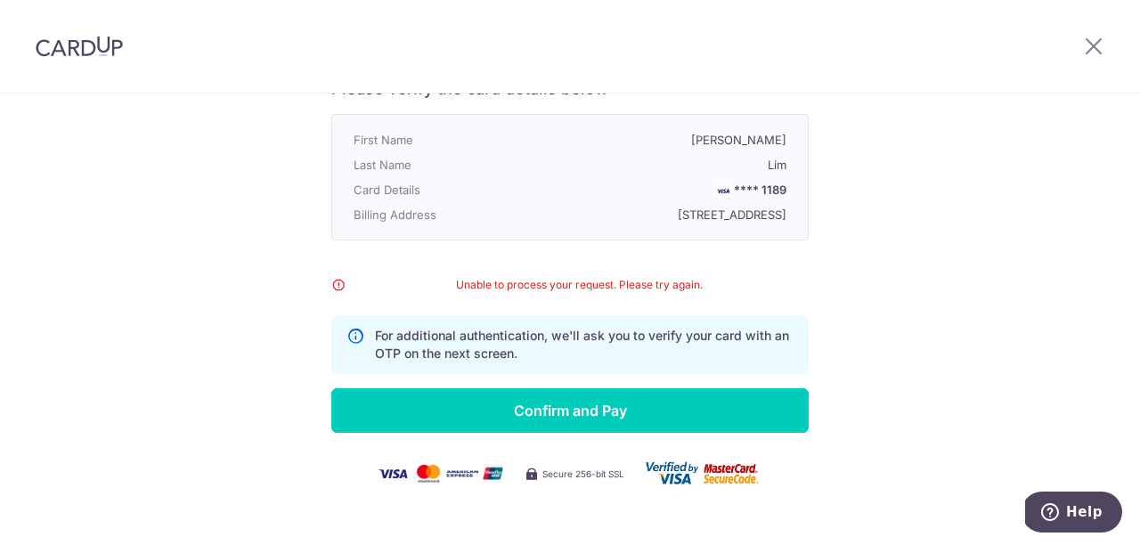
click at [341, 294] on div "Unable to process your request. Please try again." at bounding box center [569, 285] width 477 height 18
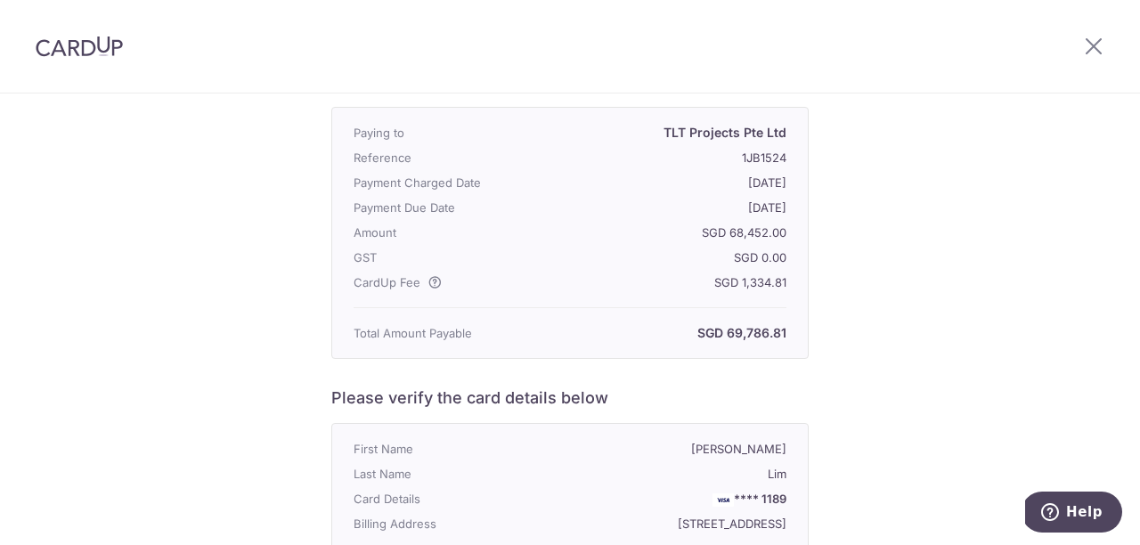
scroll to position [513, 0]
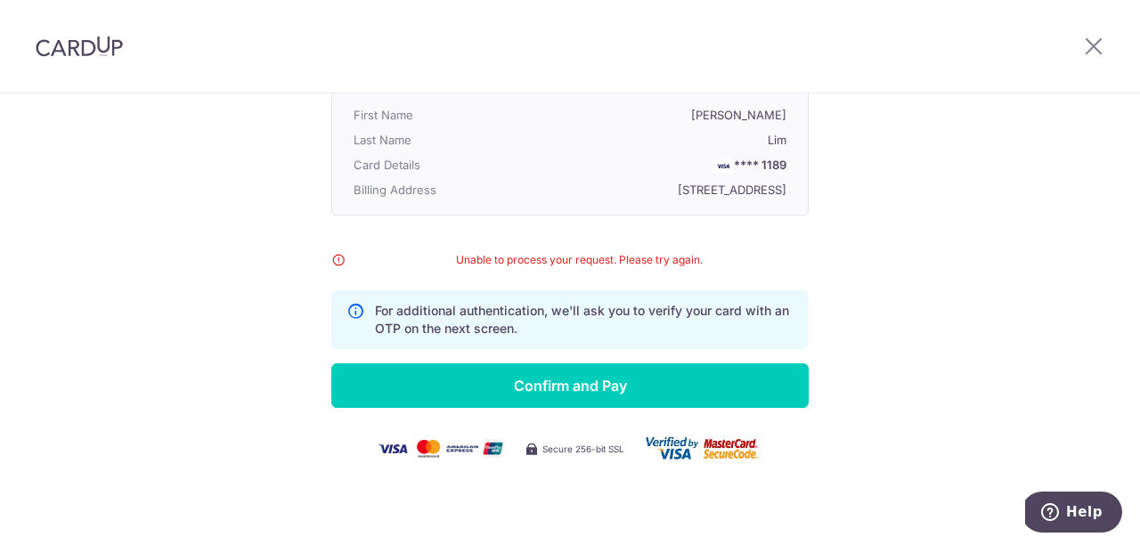
click at [339, 256] on div "Unable to process your request. Please try again." at bounding box center [569, 260] width 477 height 18
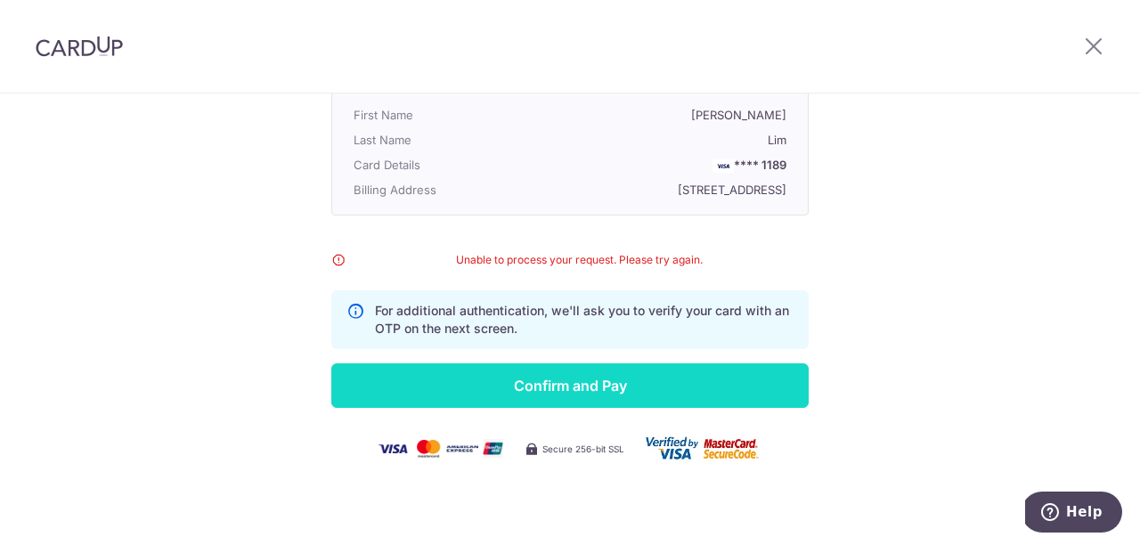
click at [527, 382] on input "Confirm and Pay" at bounding box center [569, 385] width 477 height 45
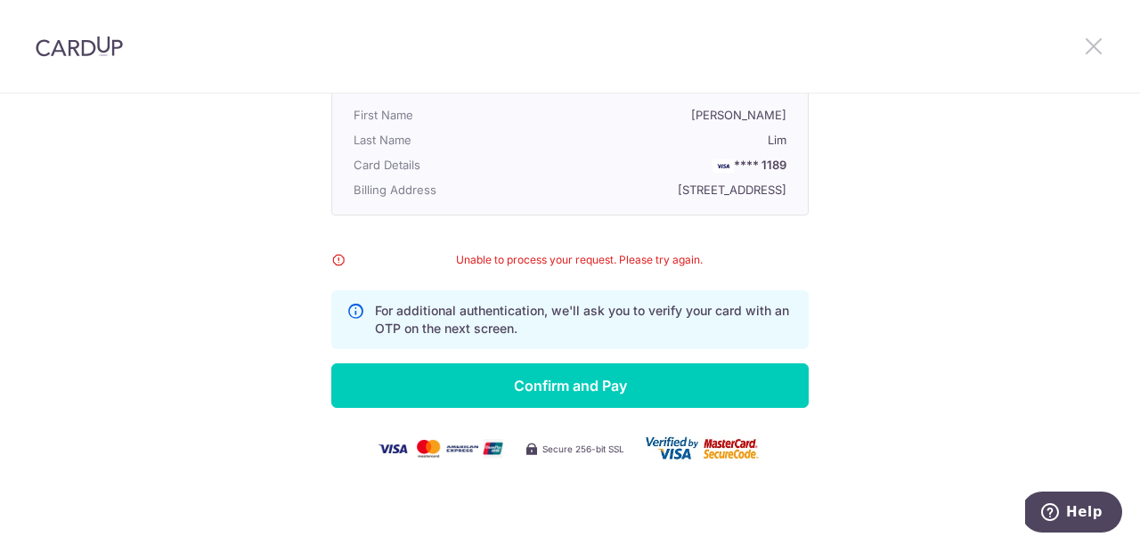
click at [1083, 43] on icon at bounding box center [1093, 46] width 21 height 22
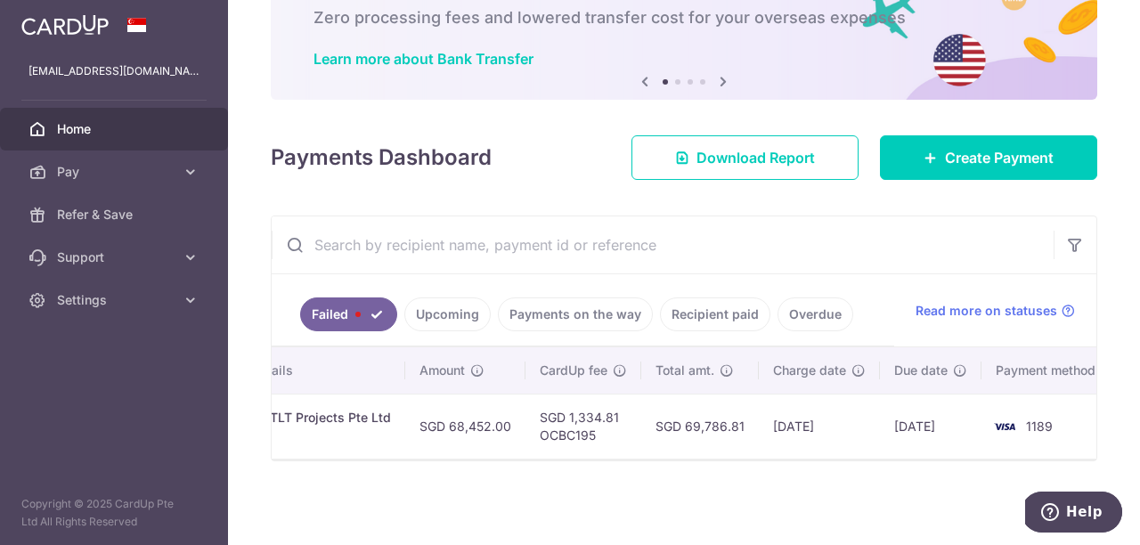
scroll to position [0, 414]
click at [944, 312] on span "Read more on statuses" at bounding box center [986, 311] width 142 height 18
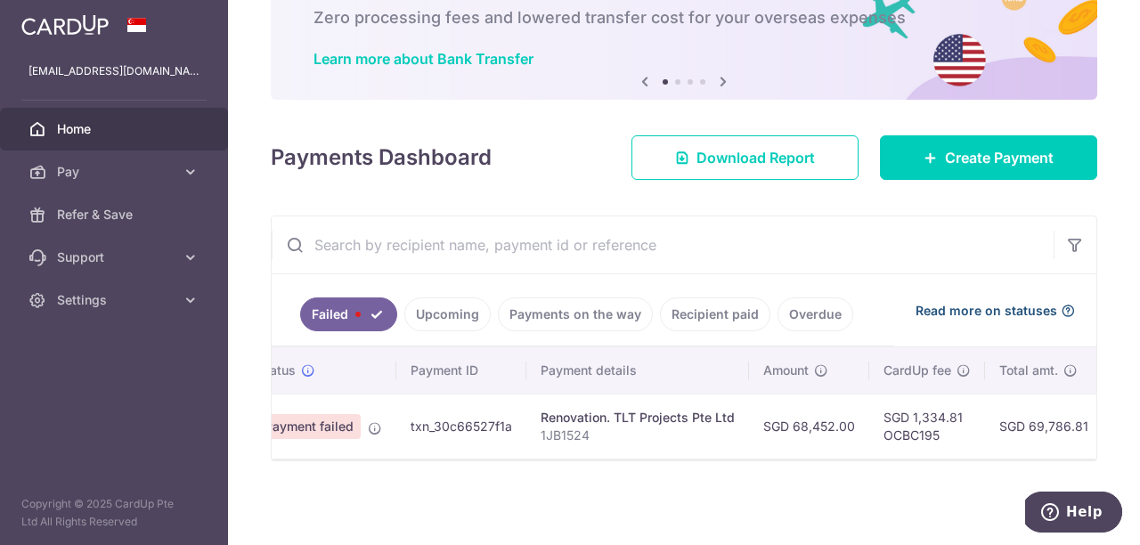
scroll to position [0, 0]
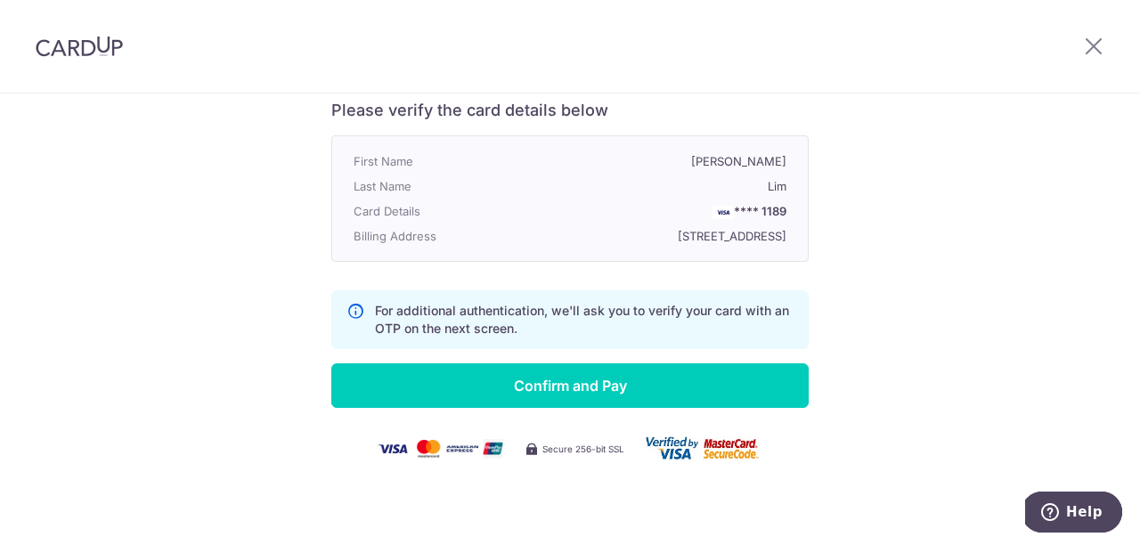
scroll to position [467, 0]
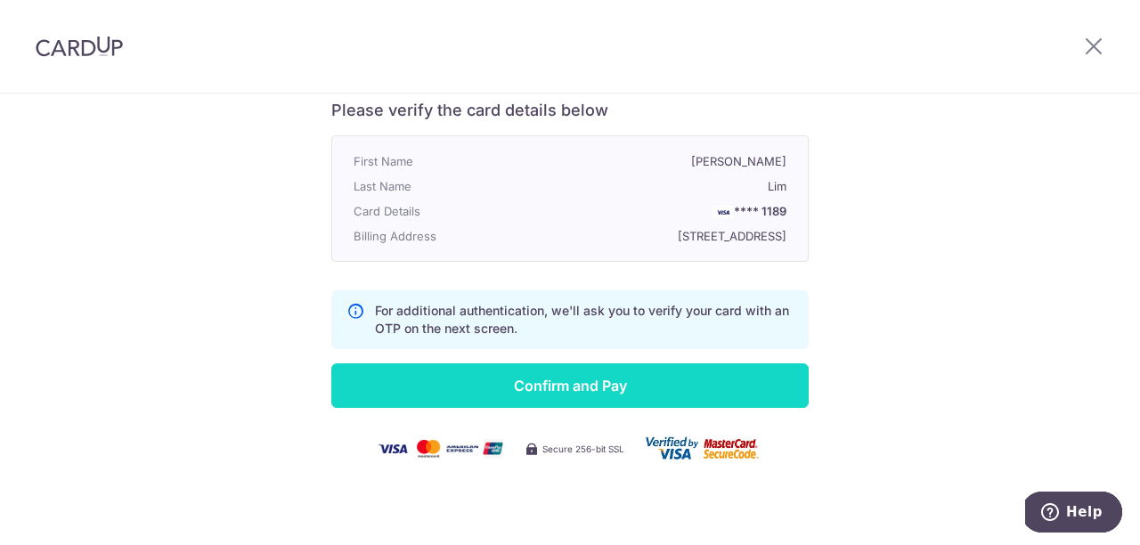
click at [602, 392] on input "Confirm and Pay" at bounding box center [569, 385] width 477 height 45
